Goal: Communication & Community: Answer question/provide support

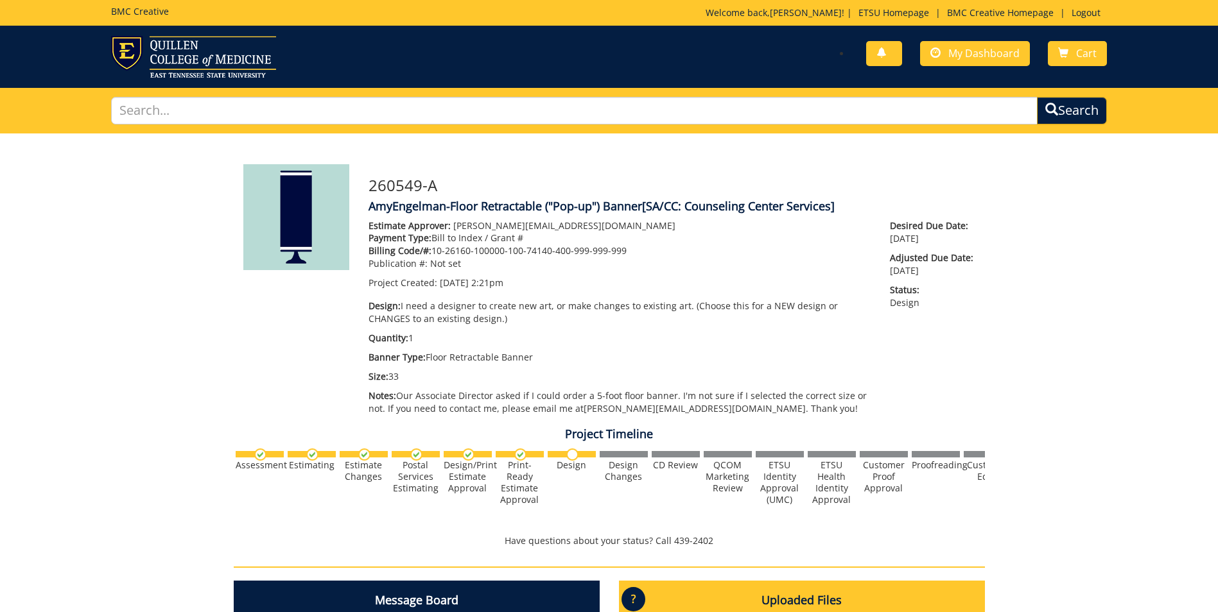
scroll to position [47457, 0]
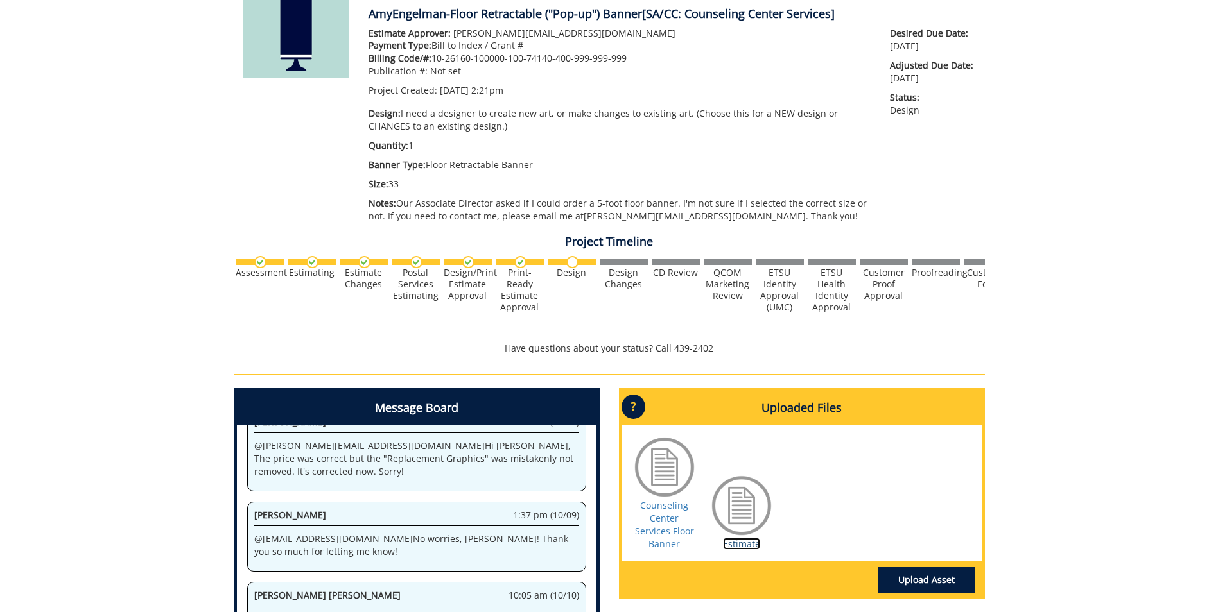
click at [743, 545] on link "Estimate" at bounding box center [741, 544] width 37 height 12
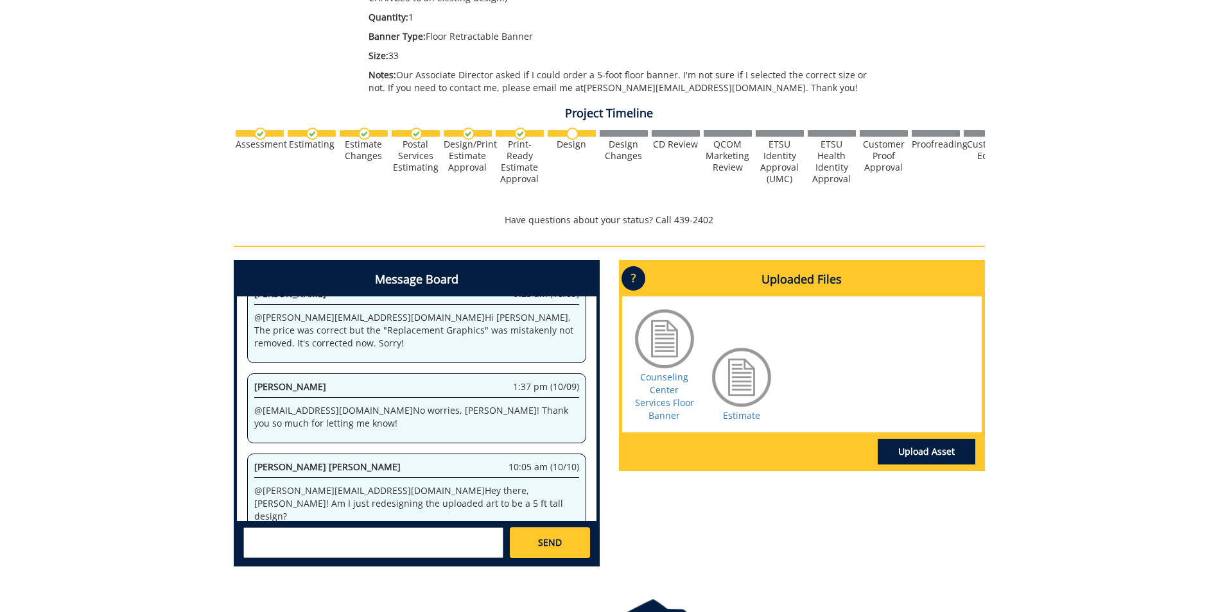
click at [293, 546] on textarea at bounding box center [373, 543] width 260 height 31
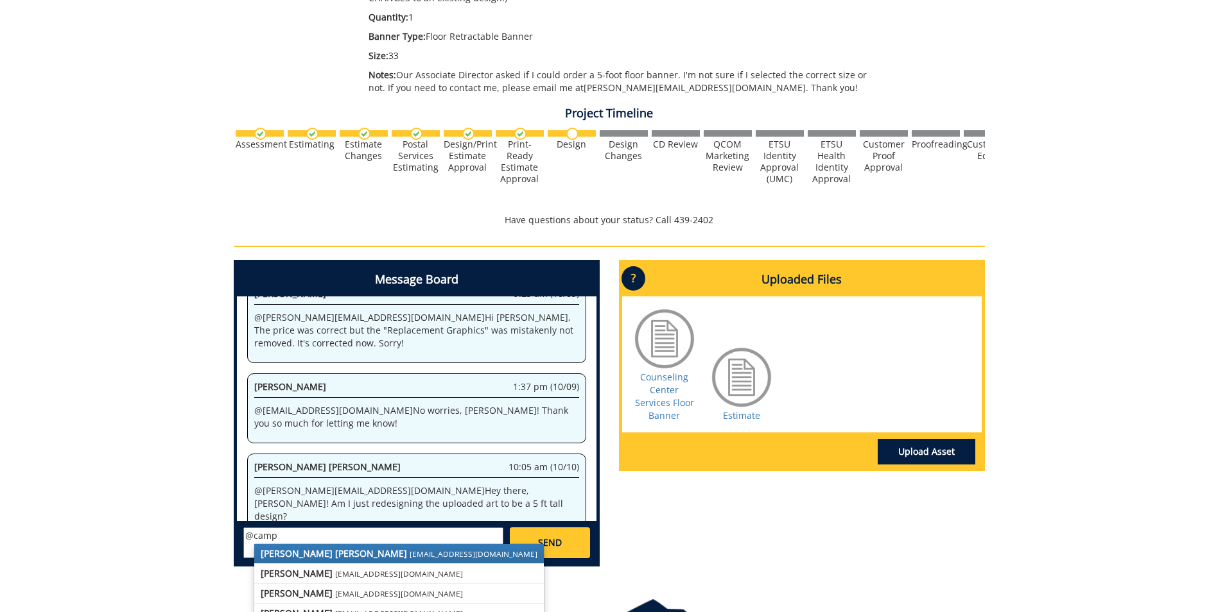
click at [306, 555] on strong "[PERSON_NAME] [PERSON_NAME]" at bounding box center [334, 554] width 146 height 12
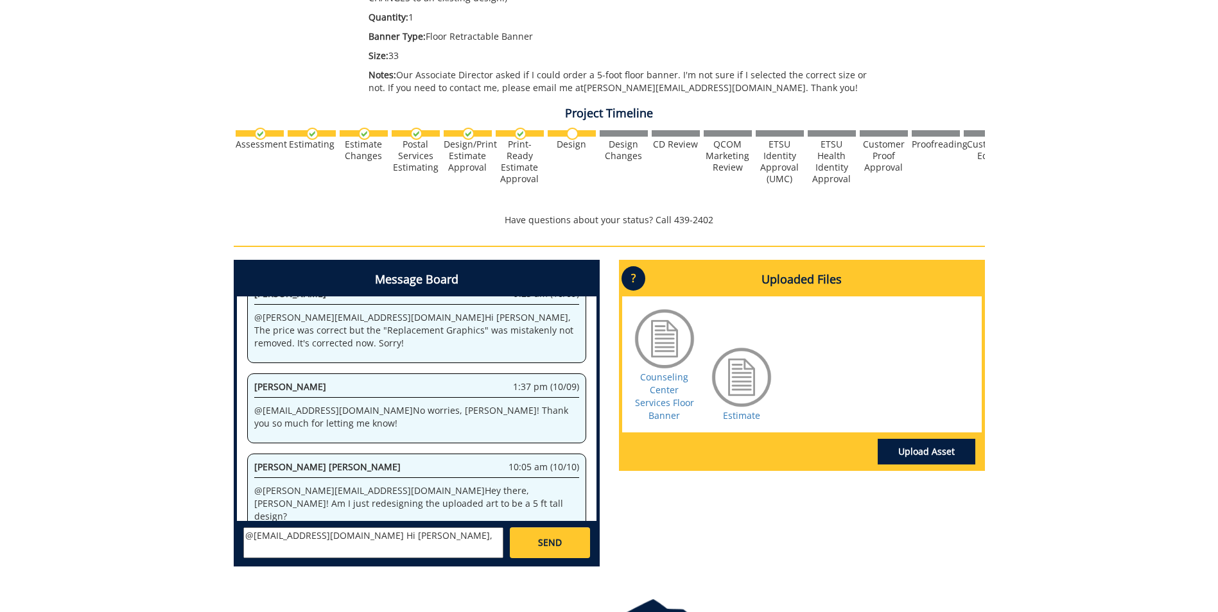
click at [410, 539] on textarea "@campbelltc@etsu.edu Hi Taylor," at bounding box center [373, 543] width 260 height 31
click at [429, 554] on textarea "@campbelltc@etsu.edu Hi Taylor, so when I was placing this order, I chose the 3…" at bounding box center [373, 543] width 260 height 31
click at [425, 555] on textarea "@campbelltc@etsu.edu Hi Taylor, so when I was placing this order, I chose the 3…" at bounding box center [373, 543] width 260 height 31
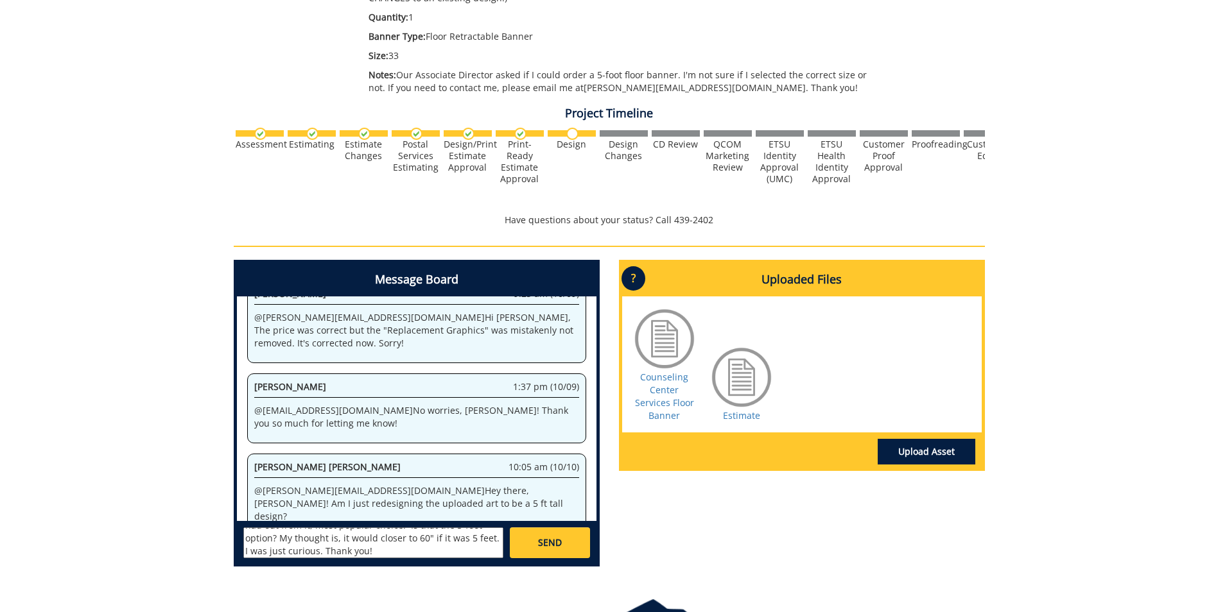
scroll to position [49, 0]
type textarea "@[EMAIL_ADDRESS][DOMAIN_NAME] Hi [PERSON_NAME], so when I was placing this orde…"
click at [566, 542] on link "SEND" at bounding box center [550, 543] width 80 height 31
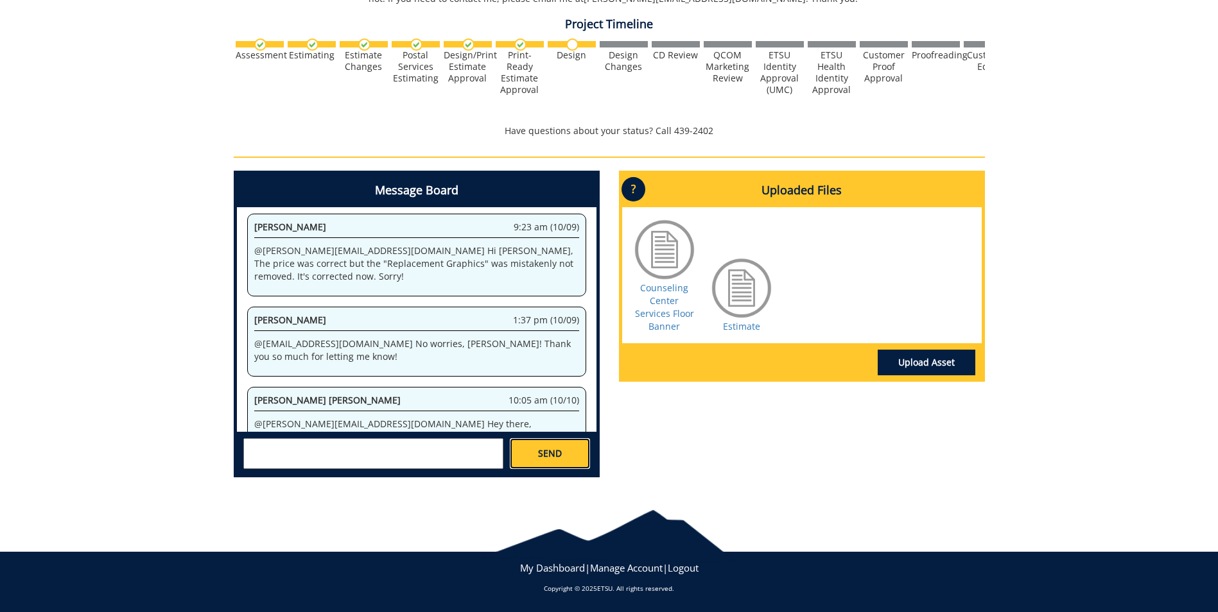
scroll to position [48814, 0]
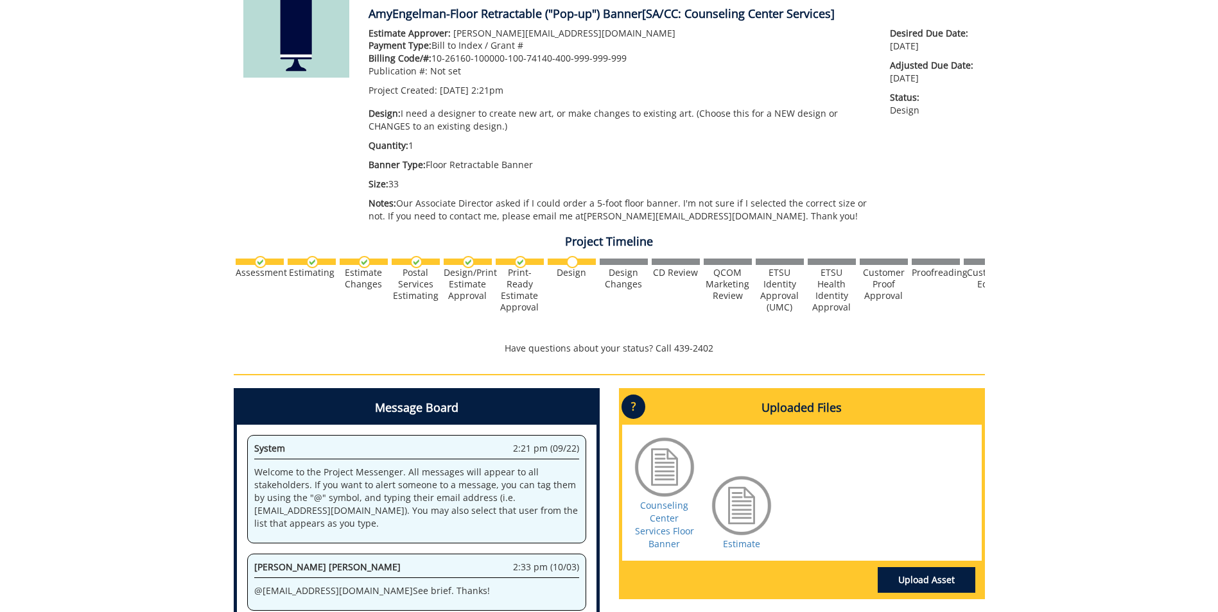
scroll to position [12332, 0]
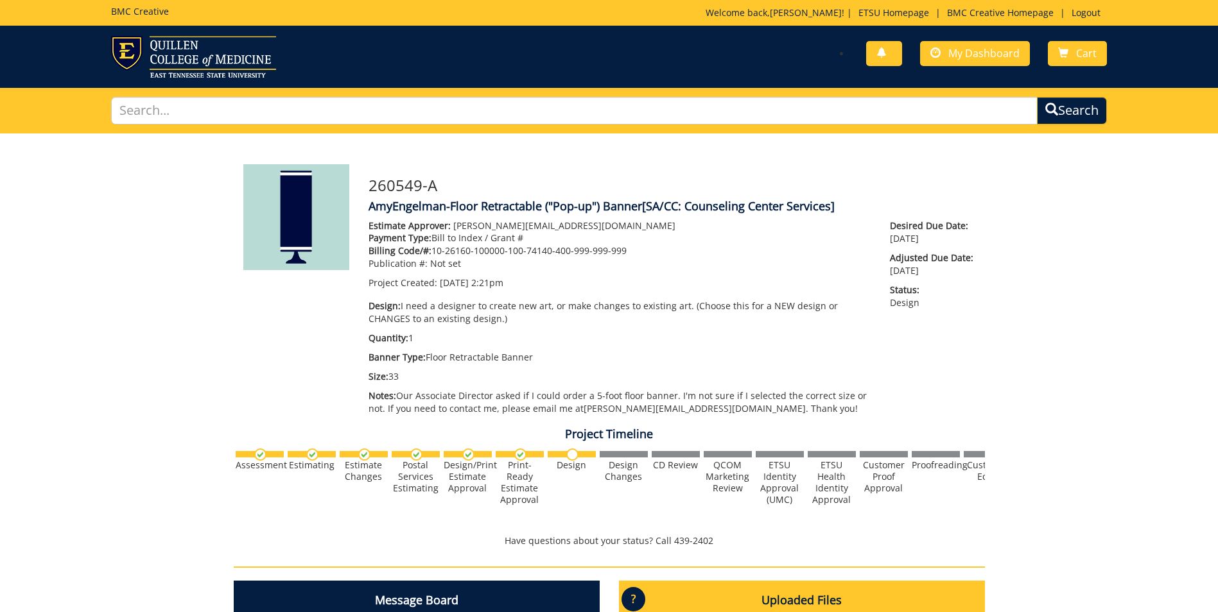
scroll to position [590405, 0]
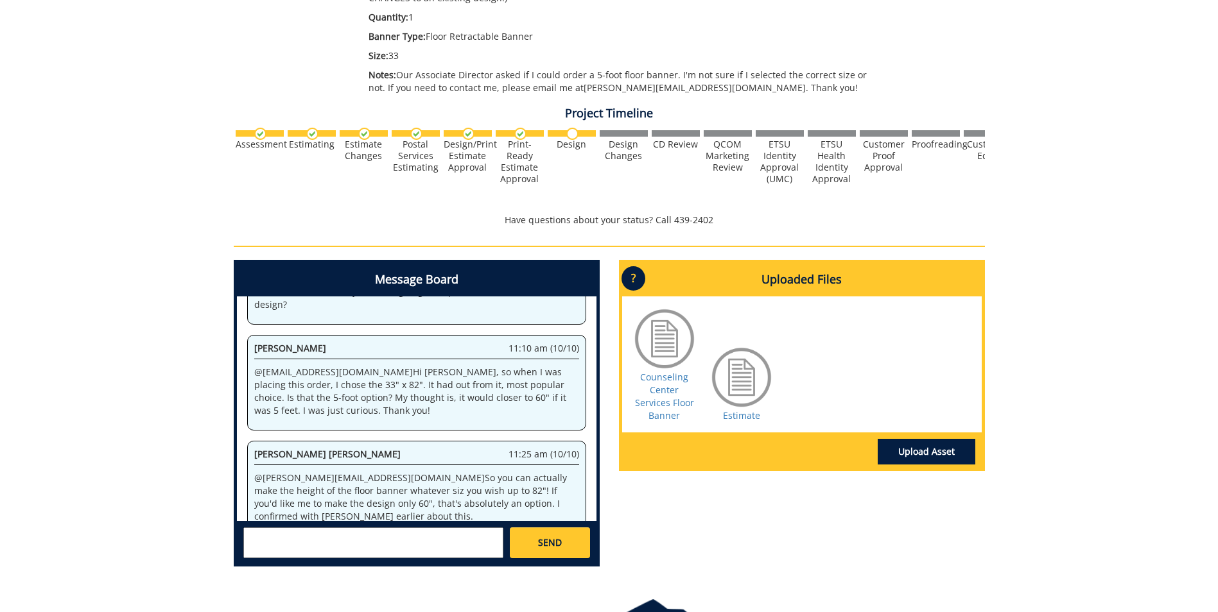
click at [321, 542] on textarea at bounding box center [373, 543] width 260 height 31
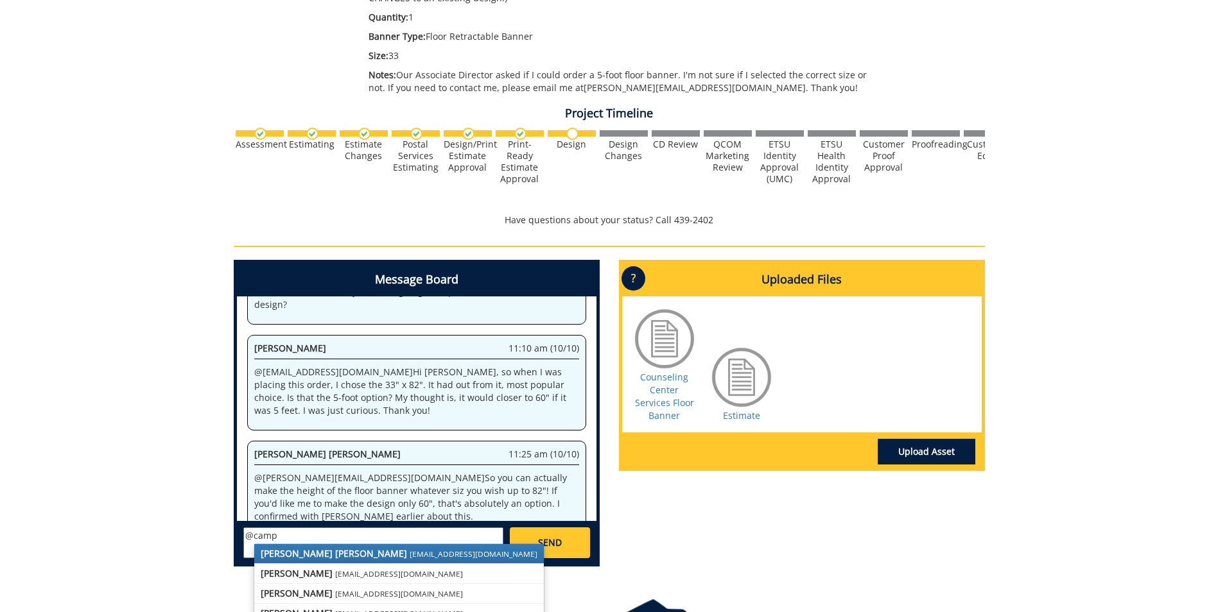
click at [322, 553] on strong "[PERSON_NAME] [PERSON_NAME]" at bounding box center [334, 554] width 146 height 12
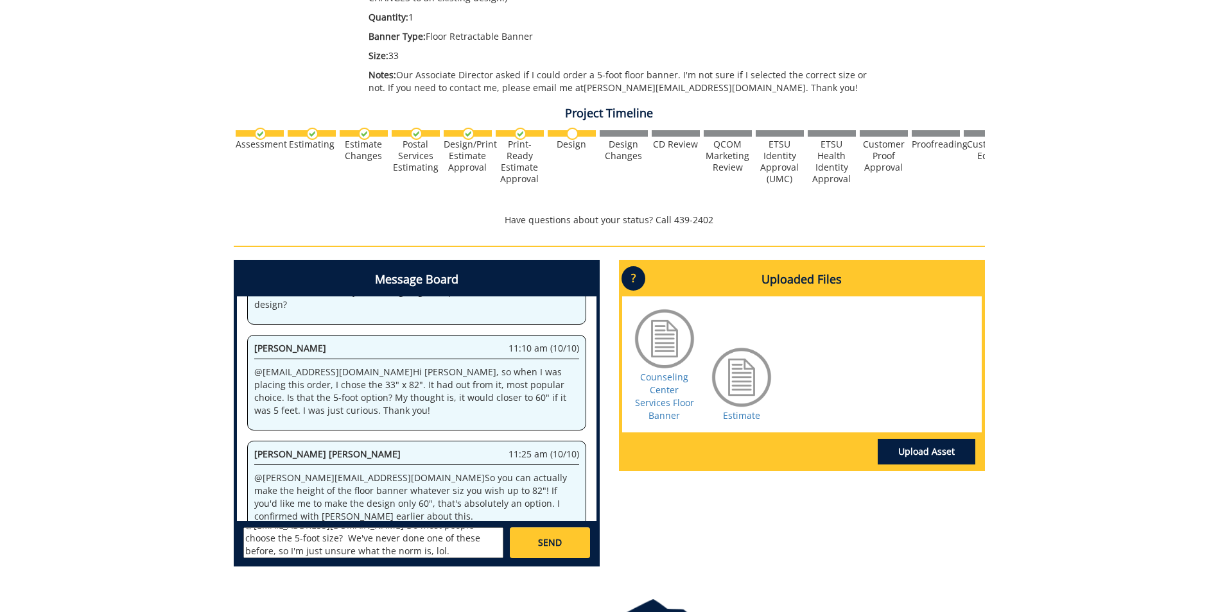
scroll to position [0, 0]
type textarea "@[EMAIL_ADDRESS][DOMAIN_NAME] Do most people choose the 5-foot size? We've neve…"
click at [541, 549] on span "SEND" at bounding box center [550, 543] width 24 height 13
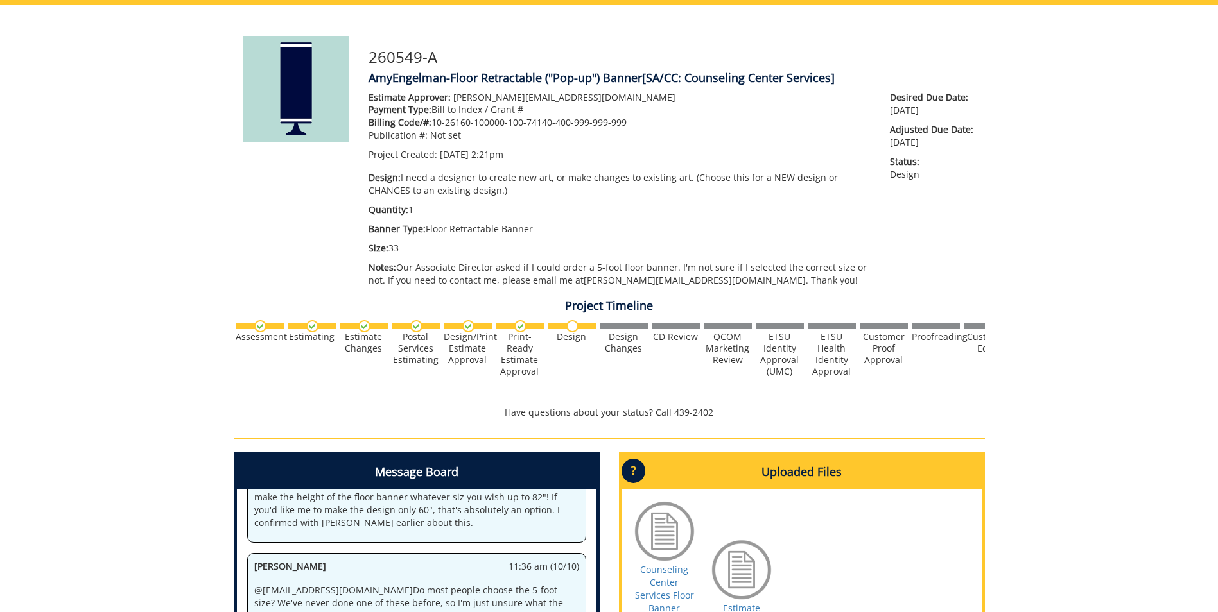
scroll to position [321, 0]
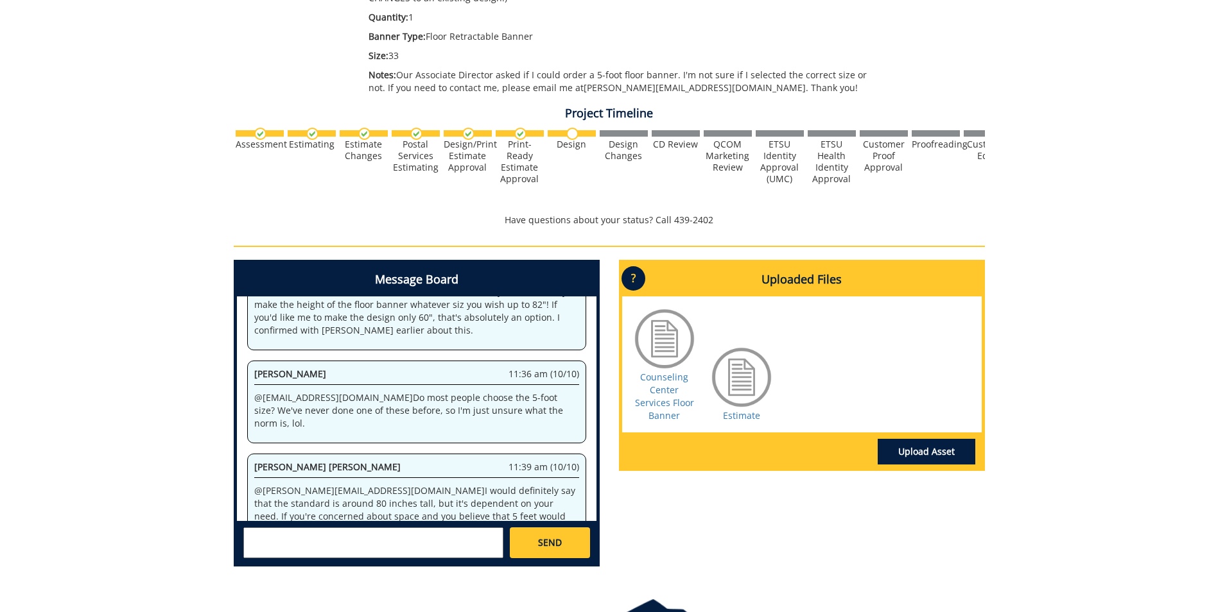
click at [279, 537] on textarea at bounding box center [373, 543] width 260 height 31
drag, startPoint x: 428, startPoint y: 531, endPoint x: 435, endPoint y: 528, distance: 8.0
click at [428, 531] on textarea "@campbelltc@etsu.edu I'm pretty sure we'd using it for outreach events; however…" at bounding box center [373, 543] width 260 height 31
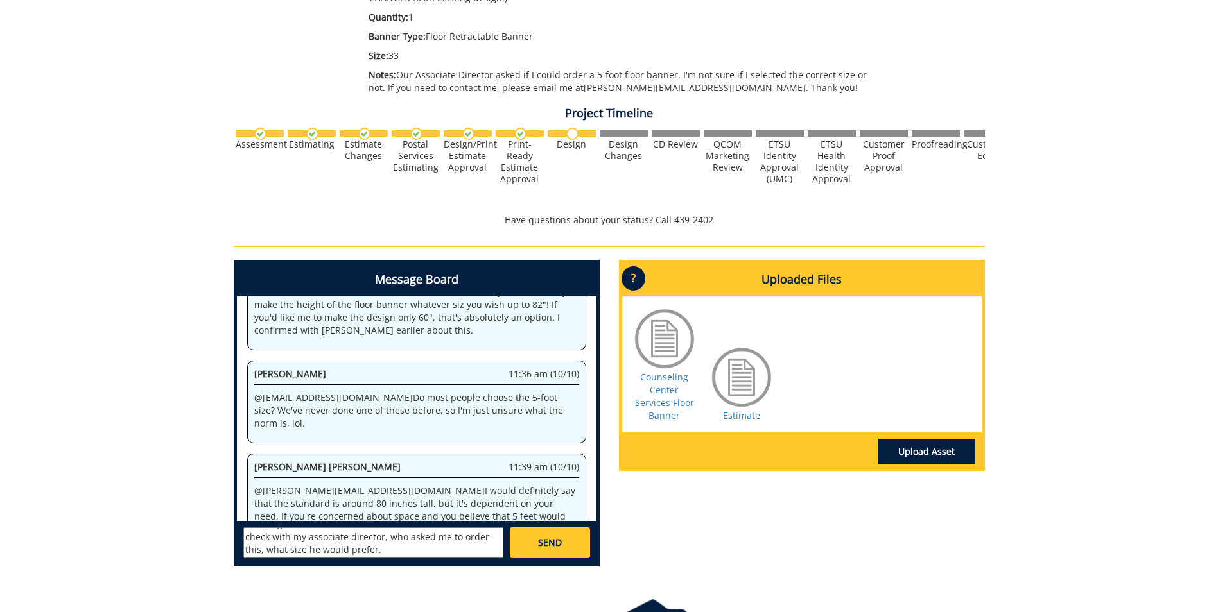
type textarea "@[EMAIL_ADDRESS][DOMAIN_NAME] I'm pretty sure we'd be using it for outreach eve…"
click at [558, 542] on span "SEND" at bounding box center [550, 543] width 24 height 13
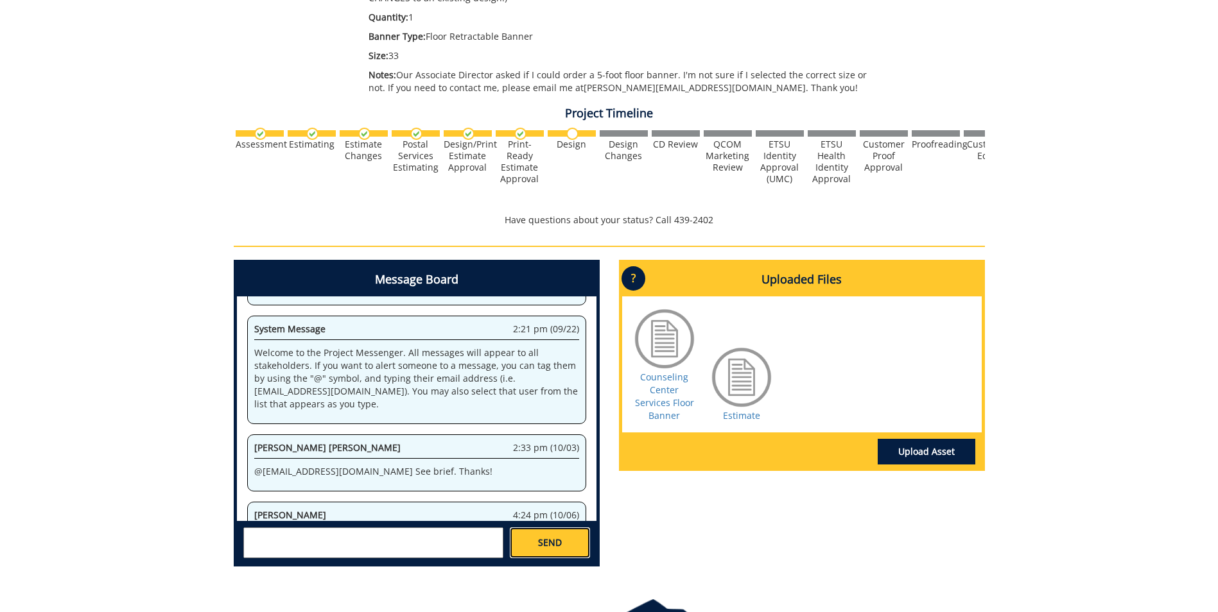
scroll to position [410, 0]
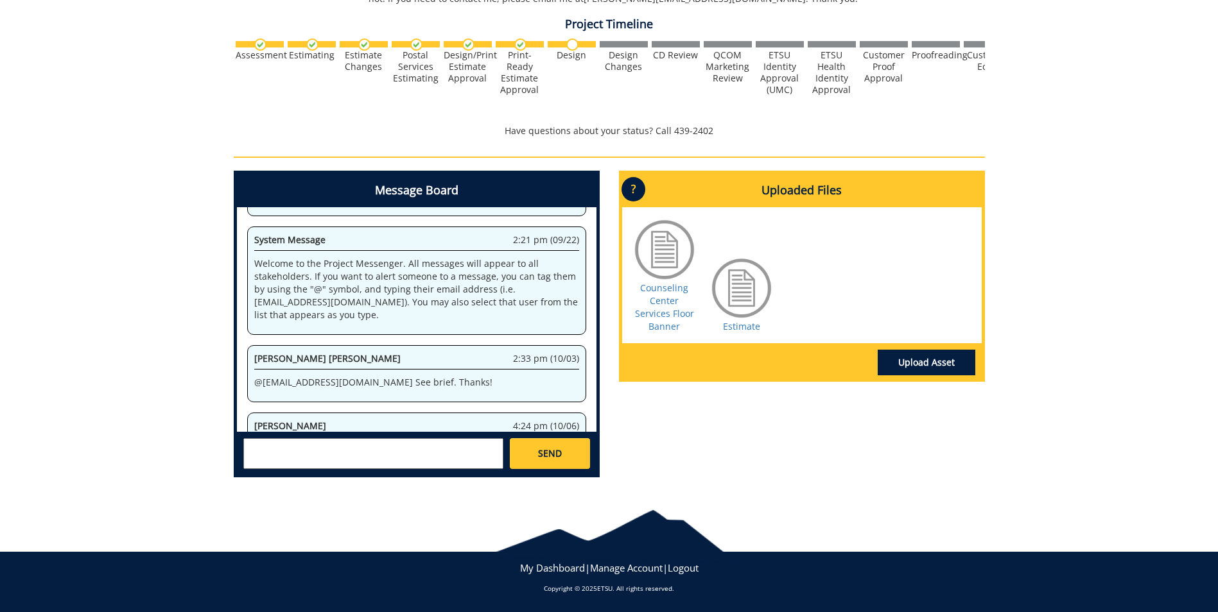
click at [350, 450] on textarea at bounding box center [373, 453] width 260 height 31
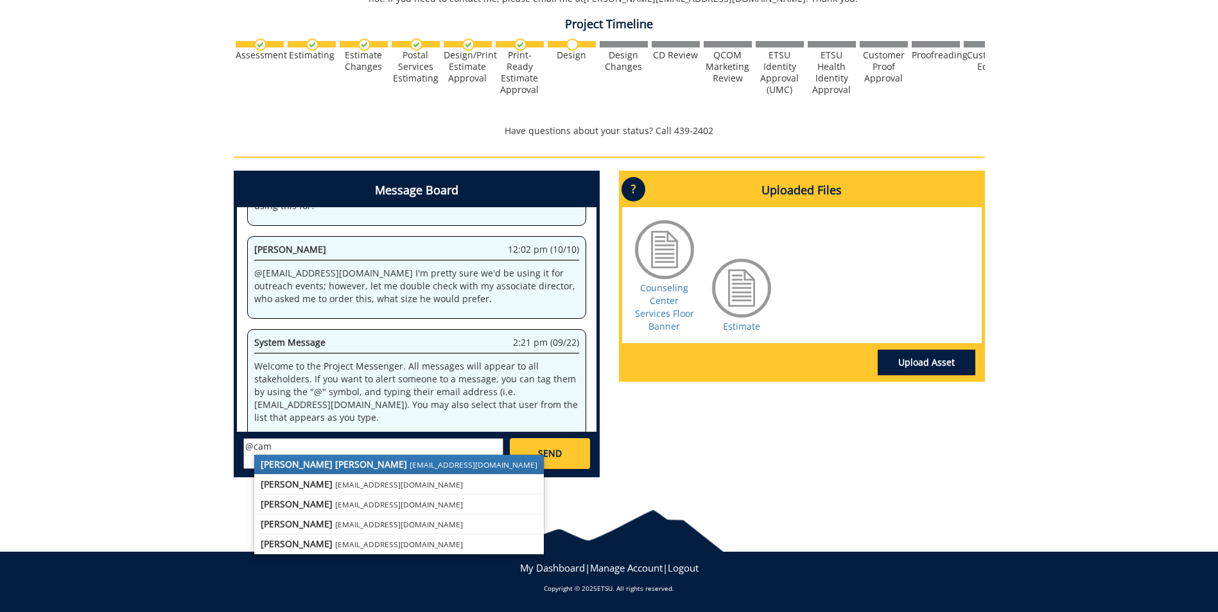
click at [410, 465] on small "[EMAIL_ADDRESS][DOMAIN_NAME]" at bounding box center [474, 465] width 128 height 10
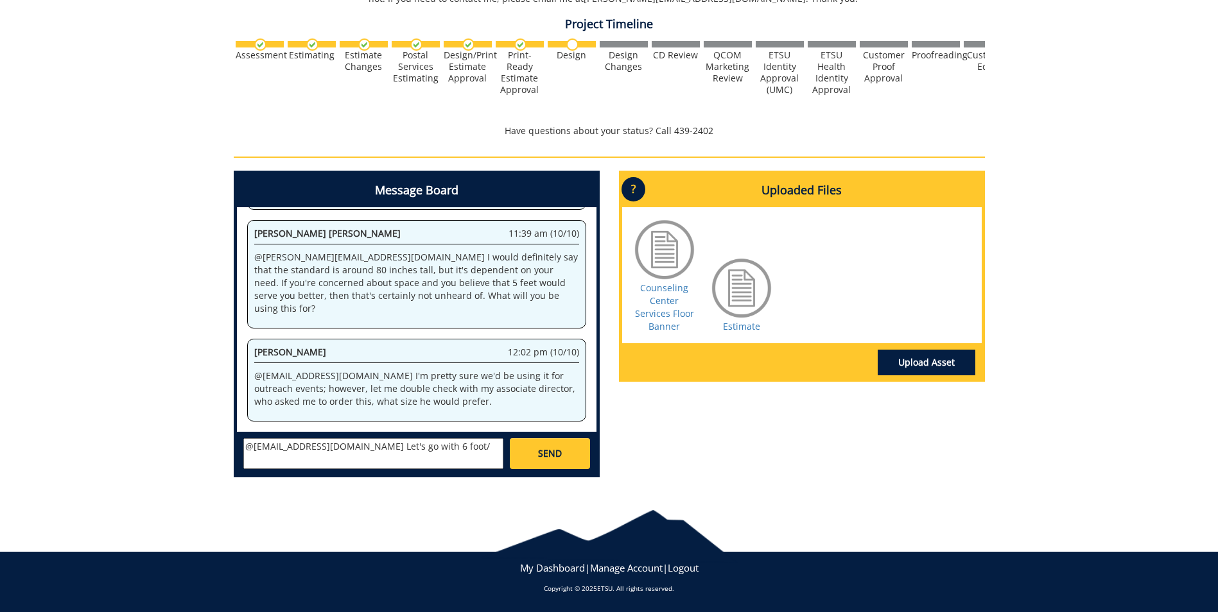
scroll to position [103659, 0]
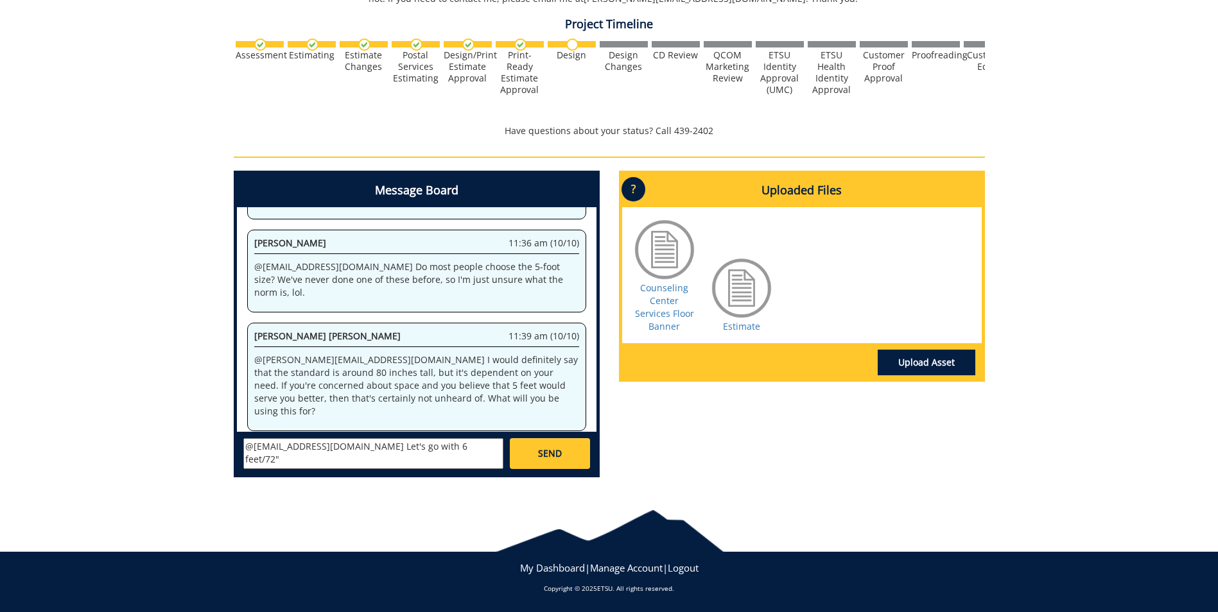
click at [462, 437] on div "Christopher Talbert ctalbert@stellarstudios.com Steve Schultz sschultz@stellars…" at bounding box center [416, 453] width 359 height 42
click at [456, 454] on textarea "@campbelltc@etsu.edu Let's go with 6 feet/72"" at bounding box center [373, 453] width 260 height 31
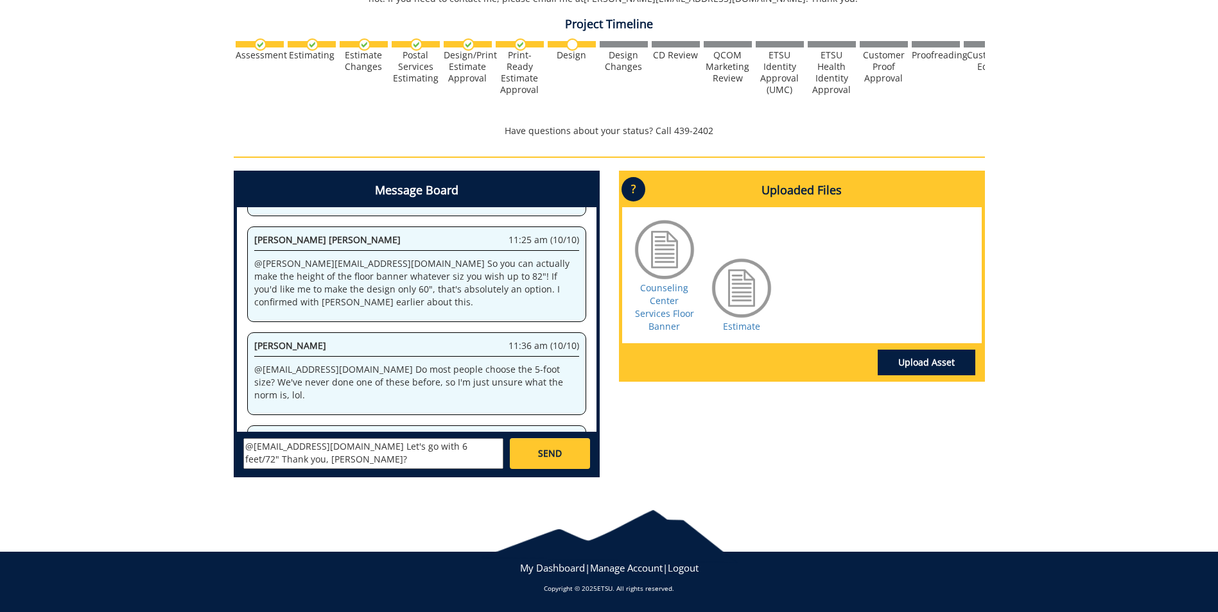
click at [307, 458] on textarea "@campbelltc@etsu.edu Let's go with 6 feet/72" Thank you, Taylor?" at bounding box center [373, 453] width 260 height 31
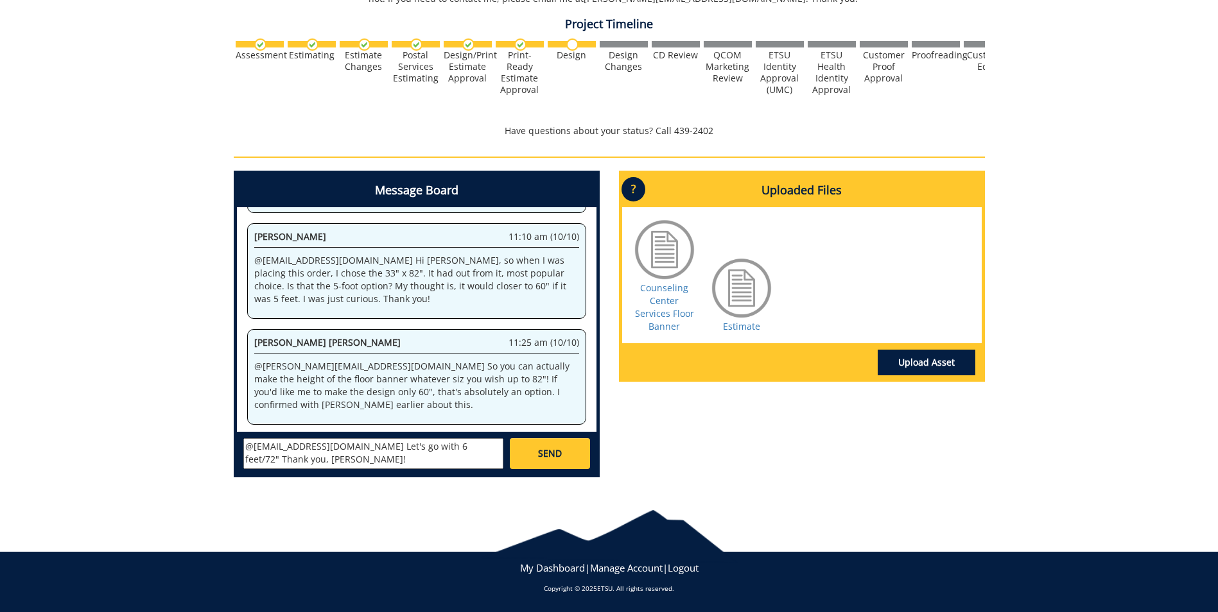
type textarea "@[EMAIL_ADDRESS][DOMAIN_NAME] Let's go with 6 feet/72" Thank you, [PERSON_NAME]!"
click at [562, 442] on link "SEND" at bounding box center [550, 453] width 80 height 31
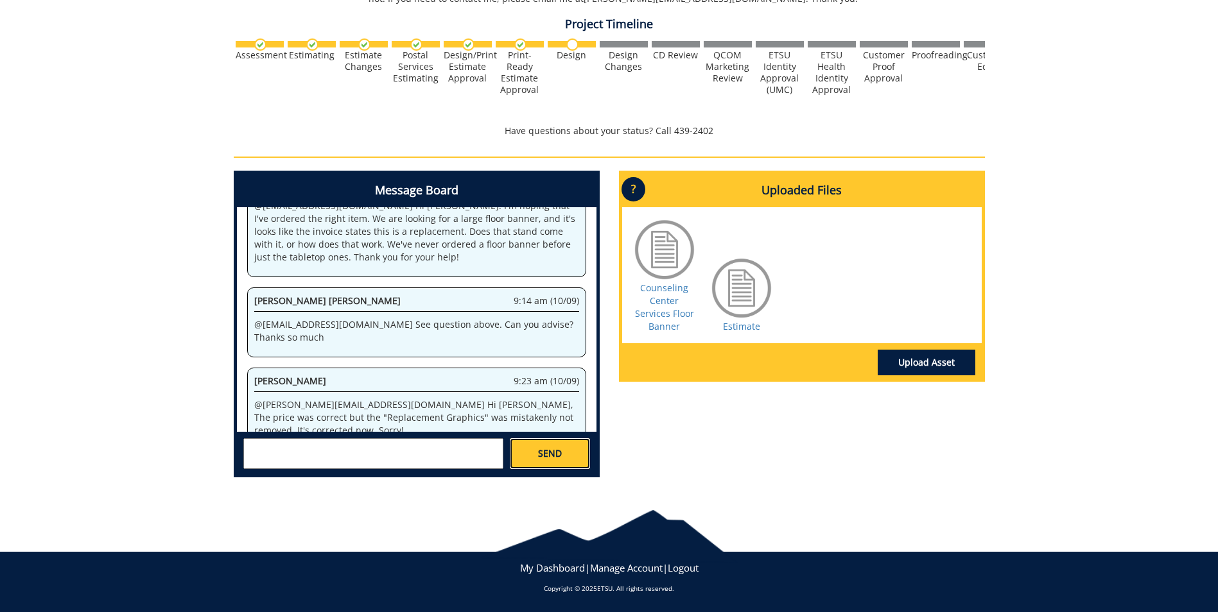
scroll to position [194581, 0]
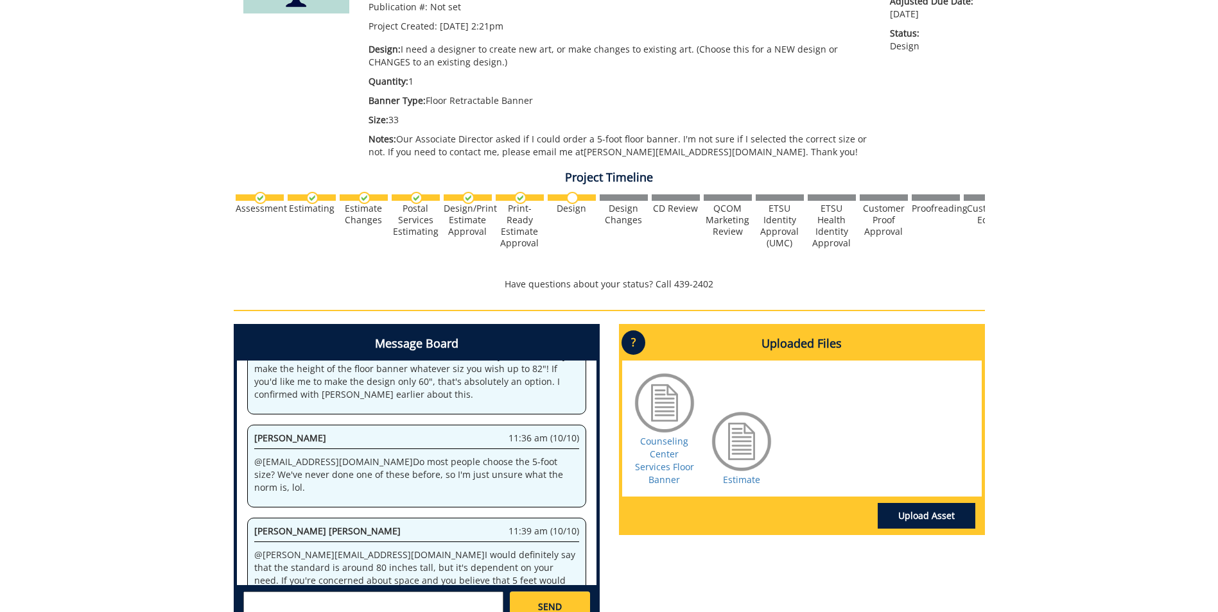
scroll to position [321, 0]
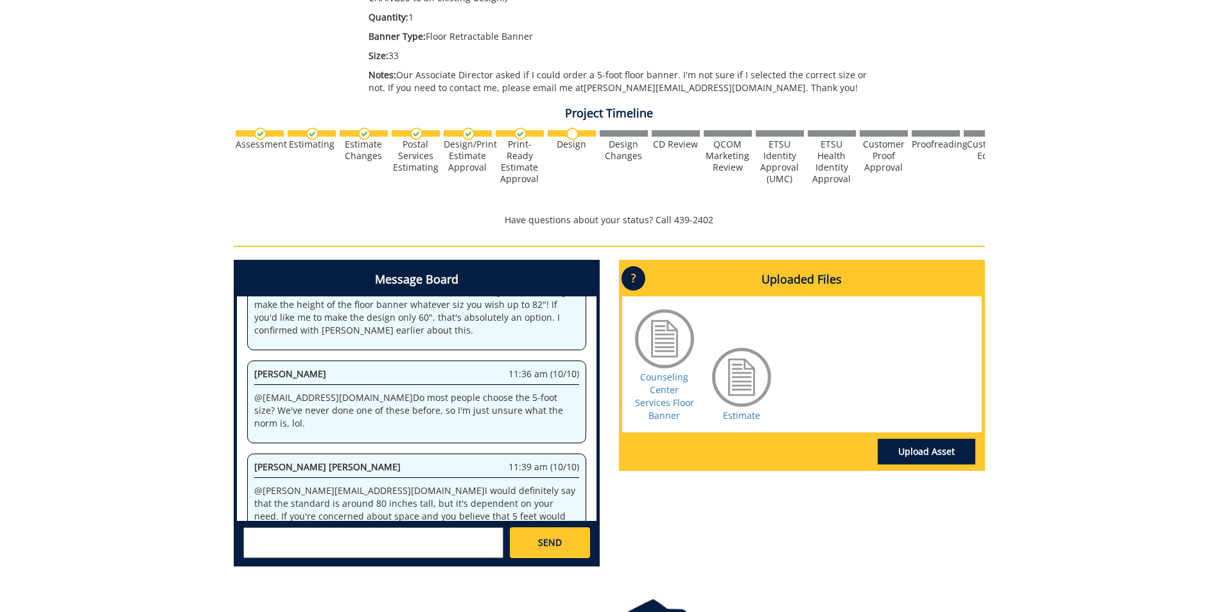
drag, startPoint x: 596, startPoint y: 485, endPoint x: 592, endPoint y: 493, distance: 8.9
click at [592, 493] on div "System 2:21 pm (09/22) Welcome to the Project Messenger. All messages will appe…" at bounding box center [416, 409] width 359 height 225
click at [697, 516] on div "Message Board System 2:21 pm (09/22) Welcome to the Project Messenger. All mess…" at bounding box center [609, 418] width 770 height 317
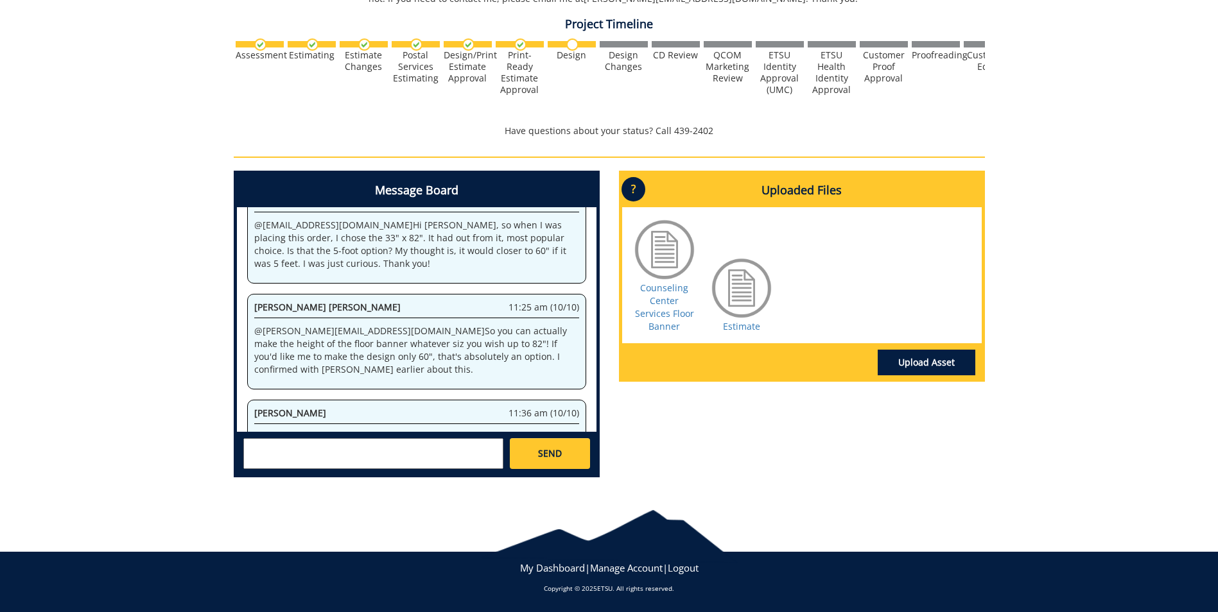
scroll to position [809, 0]
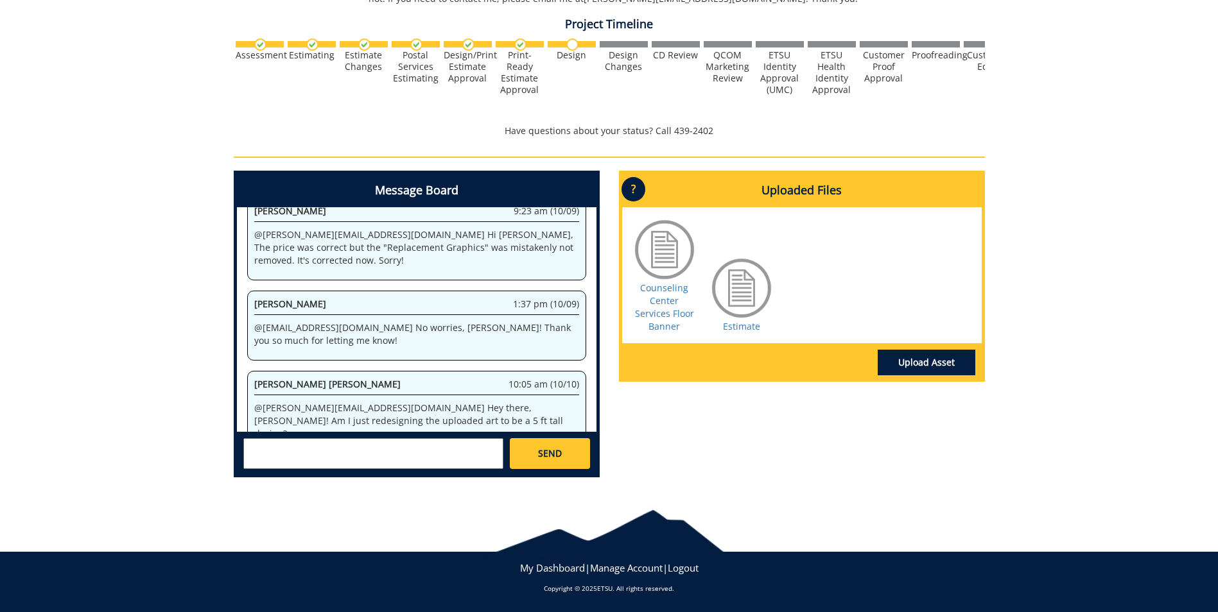
scroll to position [110569, 0]
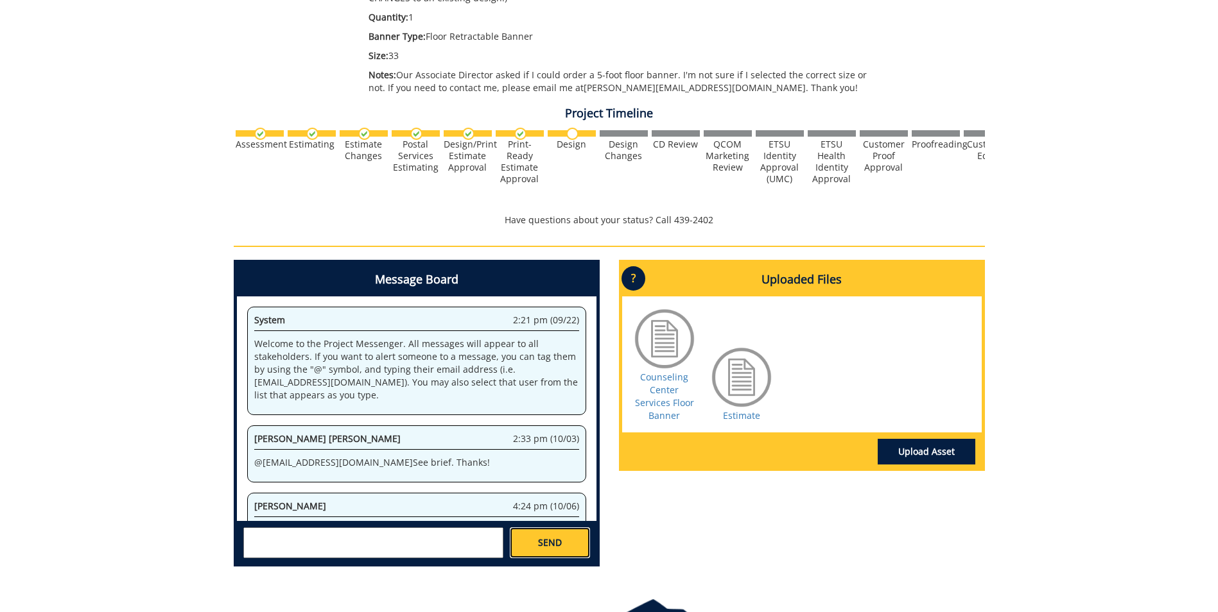
scroll to position [139965, 0]
